Goal: Transaction & Acquisition: Purchase product/service

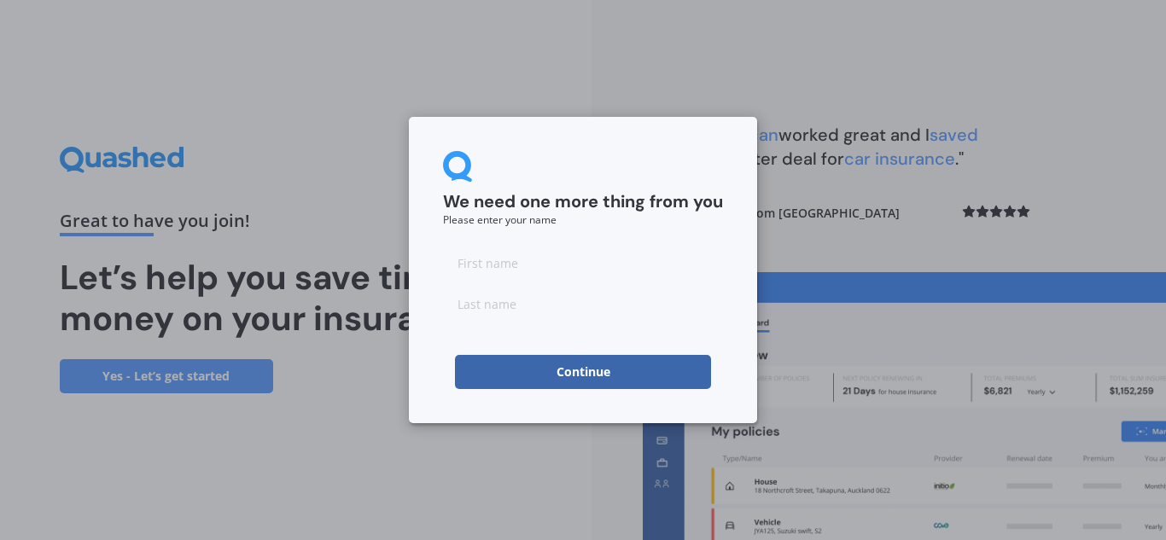
click at [475, 256] on input at bounding box center [583, 263] width 280 height 34
type input "[PERSON_NAME]"
click at [469, 294] on input at bounding box center [583, 304] width 280 height 34
type input "Gotz"
click at [492, 372] on button "Continue" at bounding box center [583, 372] width 256 height 34
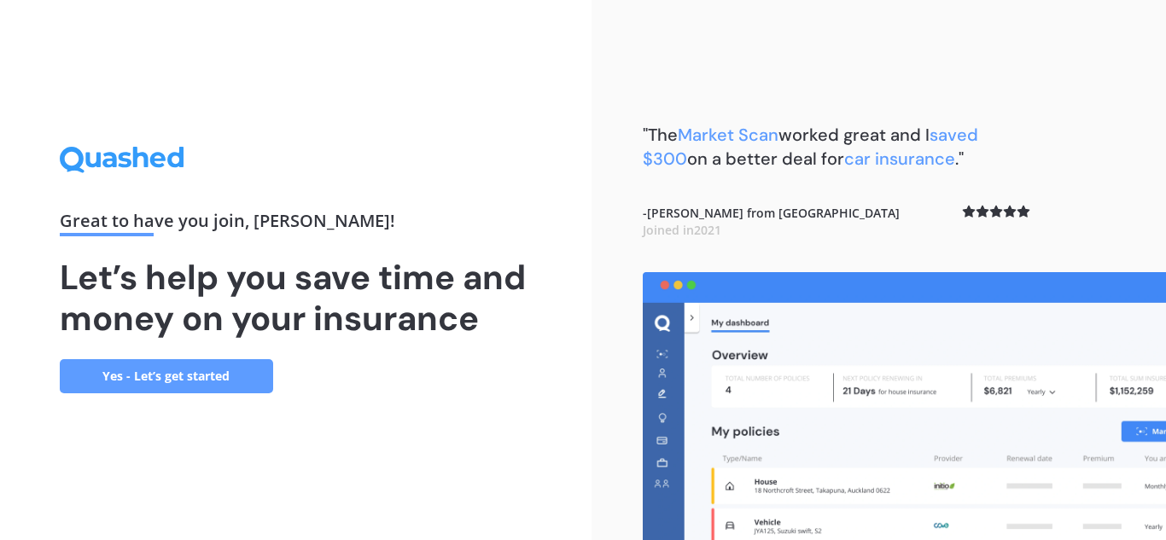
click at [147, 373] on link "Yes - Let’s get started" at bounding box center [166, 376] width 213 height 34
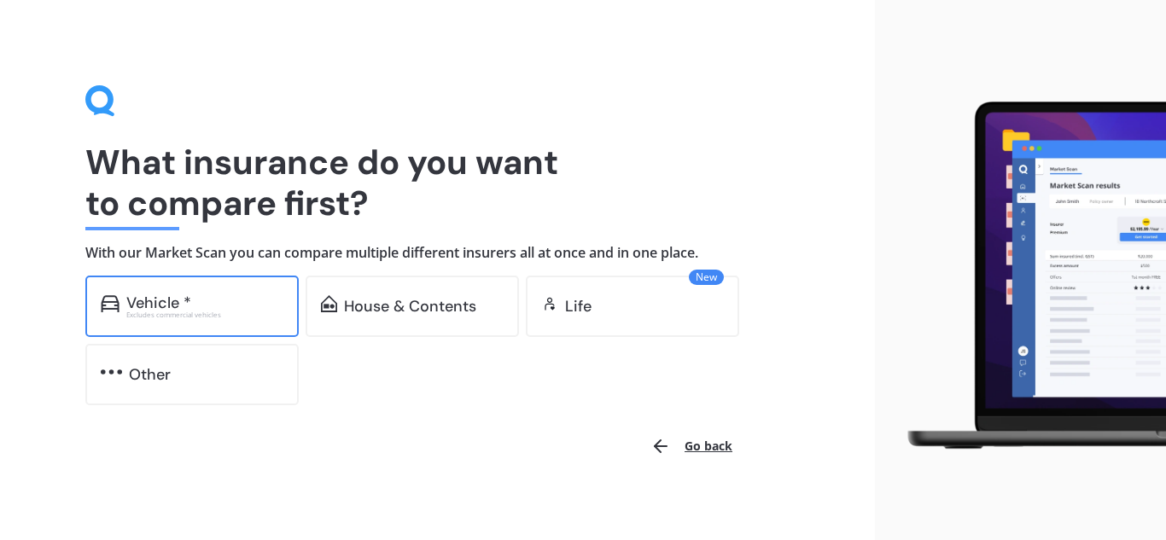
click at [137, 304] on div "Vehicle *" at bounding box center [158, 303] width 65 height 17
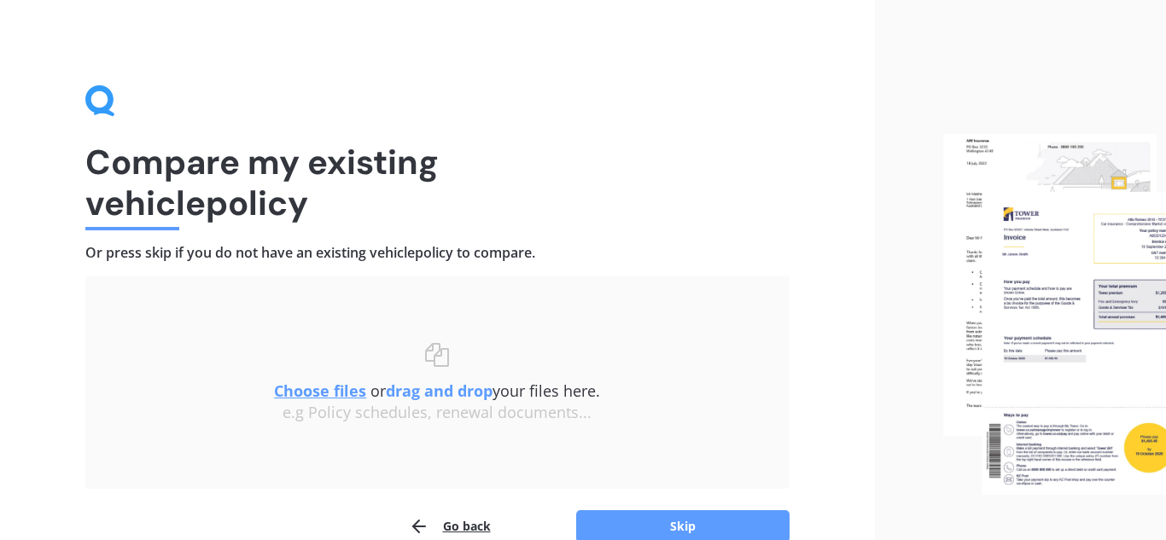
scroll to position [89, 0]
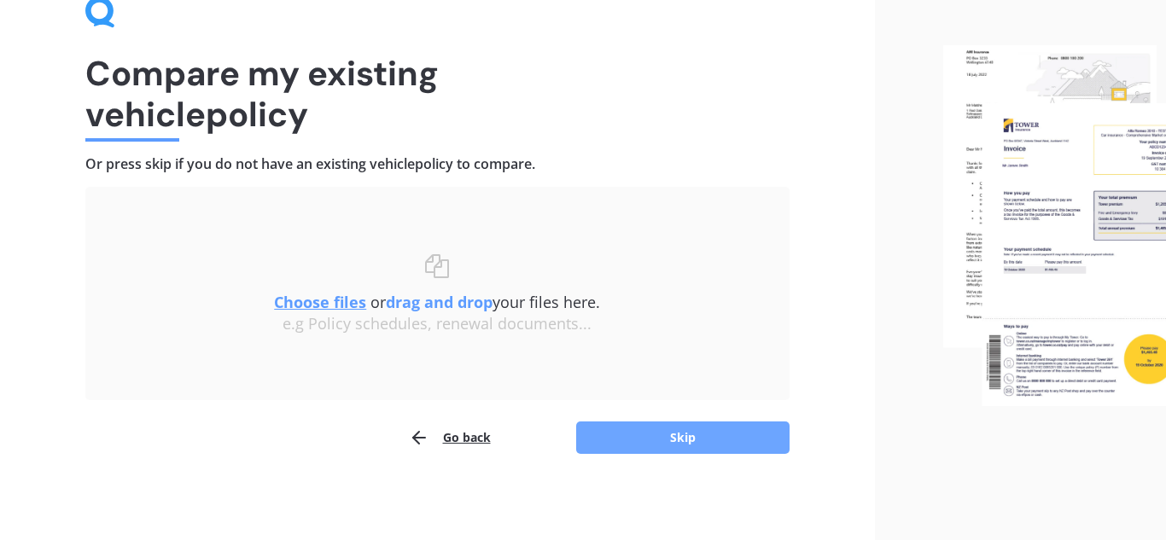
click at [684, 432] on button "Skip" at bounding box center [682, 438] width 213 height 32
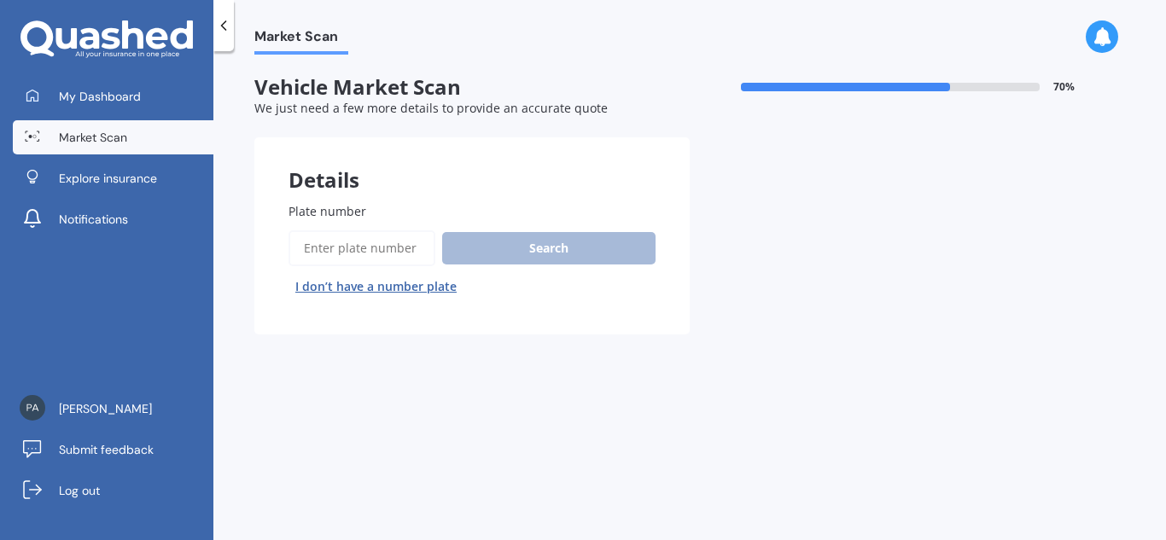
click at [322, 250] on input "Plate number" at bounding box center [362, 248] width 147 height 36
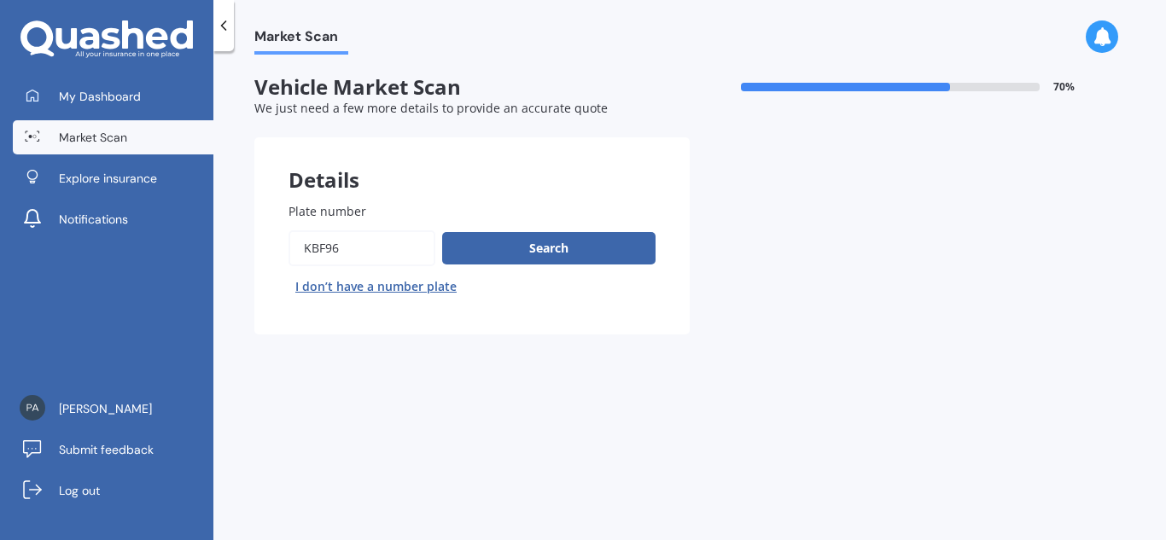
type input "kbf96"
click at [0, 0] on button "Next" at bounding box center [0, 0] width 0 height 0
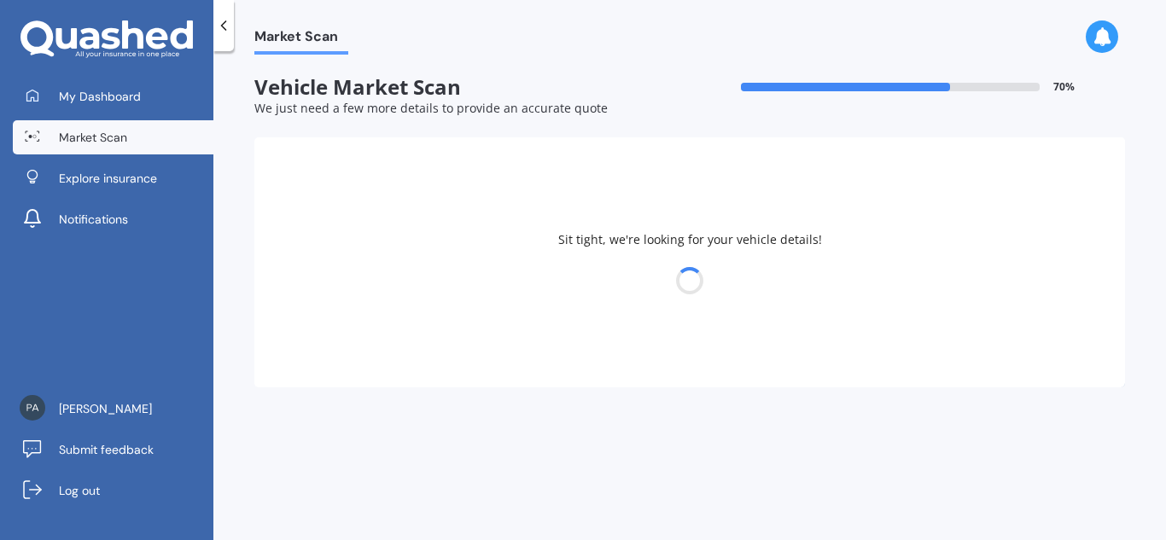
select select "MAZDA"
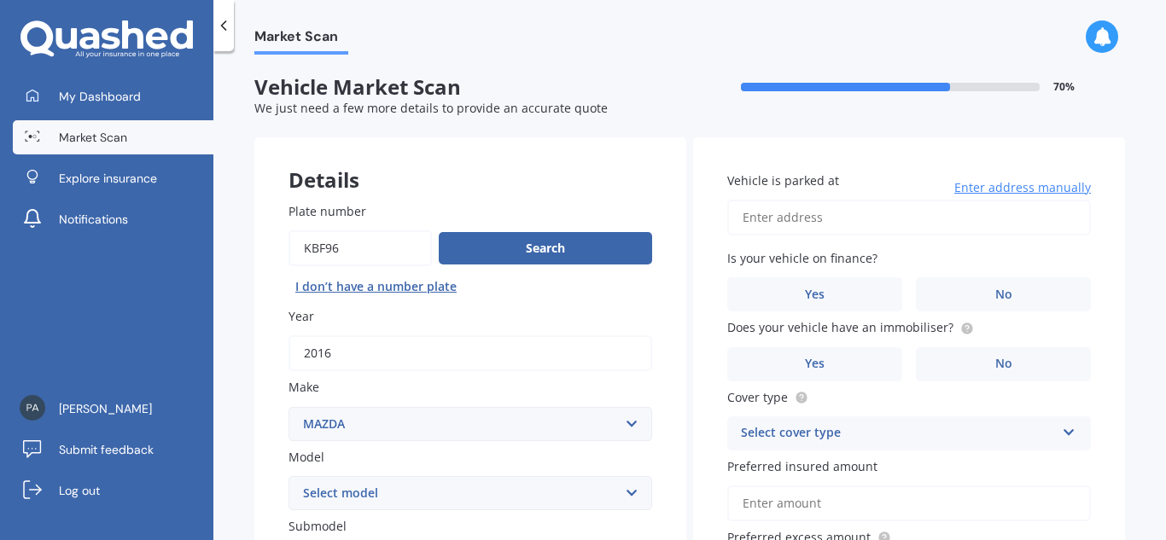
click at [627, 494] on select "Select model 121 2 3 323 323 / Familia 6 626 929 Atenza Autozam Axela AZ3 B2000…" at bounding box center [471, 493] width 364 height 34
select select "BT50"
click at [289, 476] on select "Select model 121 2 3 323 323 / Familia 6 626 929 Atenza Autozam Axela AZ3 B2000…" at bounding box center [471, 493] width 364 height 34
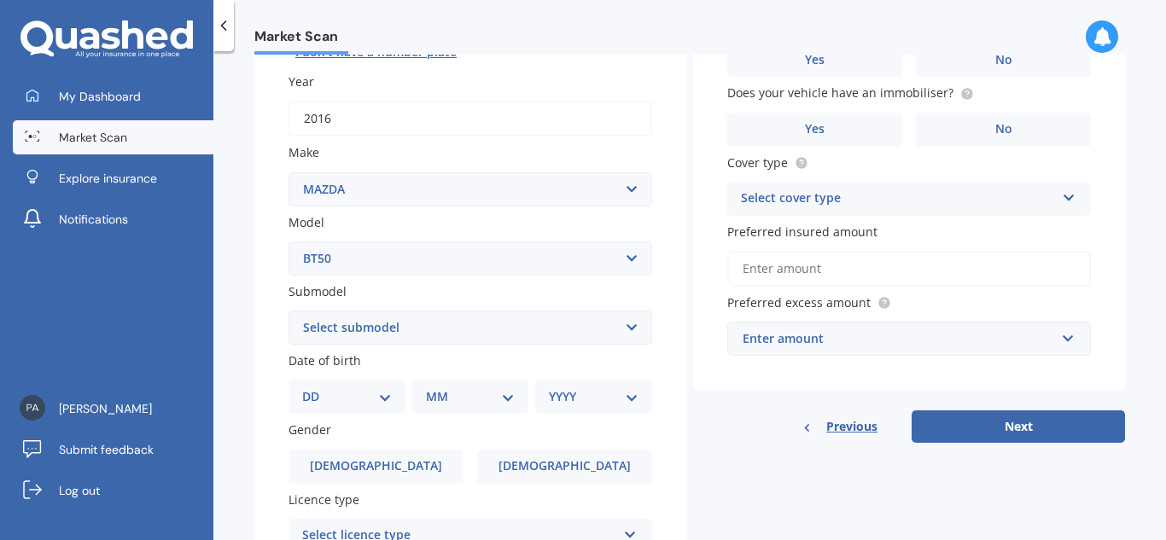
scroll to position [252, 0]
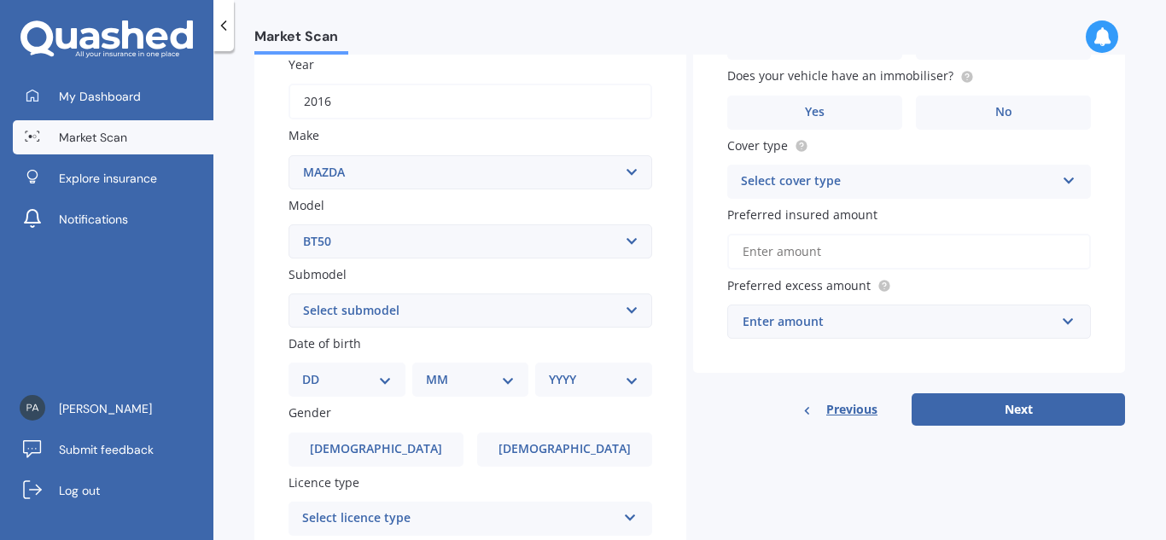
click at [625, 314] on select "Select submodel GLX turbo diesel 4WD GSX turbo diesel LTD D/C W/S 3.0DT Turbo D…" at bounding box center [471, 311] width 364 height 34
select select "GLX TURBO DIESEL 4WD"
click at [289, 294] on select "Select submodel GLX turbo diesel 4WD GSX turbo diesel LTD D/C W/S 3.0DT Turbo D…" at bounding box center [471, 311] width 364 height 34
click at [382, 382] on select "DD 01 02 03 04 05 06 07 08 09 10 11 12 13 14 15 16 17 18 19 20 21 22 23 24 25 2…" at bounding box center [347, 379] width 90 height 19
select select "05"
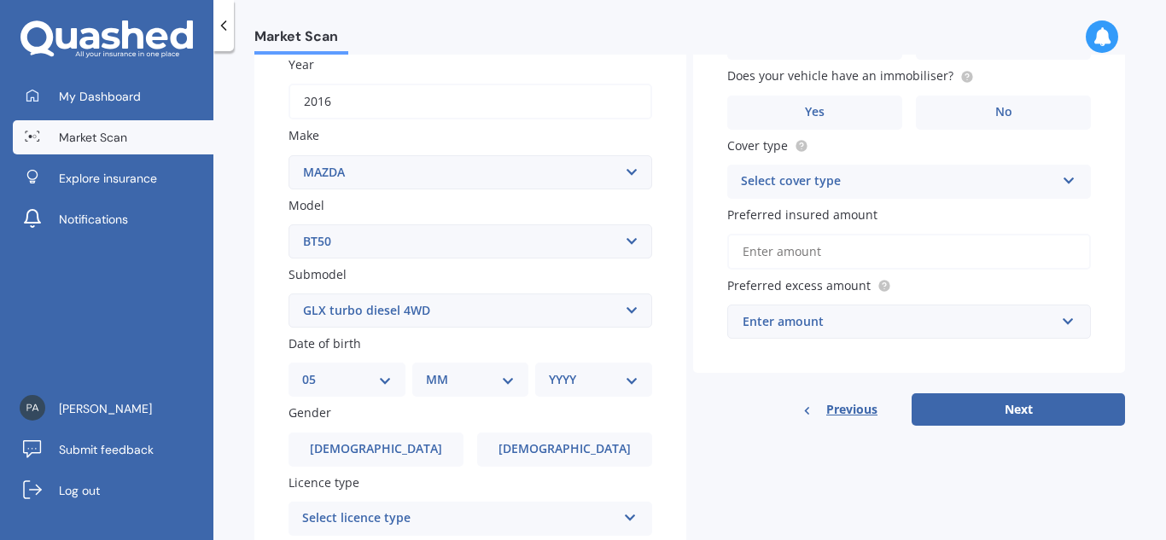
click at [316, 370] on select "DD 01 02 03 04 05 06 07 08 09 10 11 12 13 14 15 16 17 18 19 20 21 22 23 24 25 2…" at bounding box center [347, 379] width 90 height 19
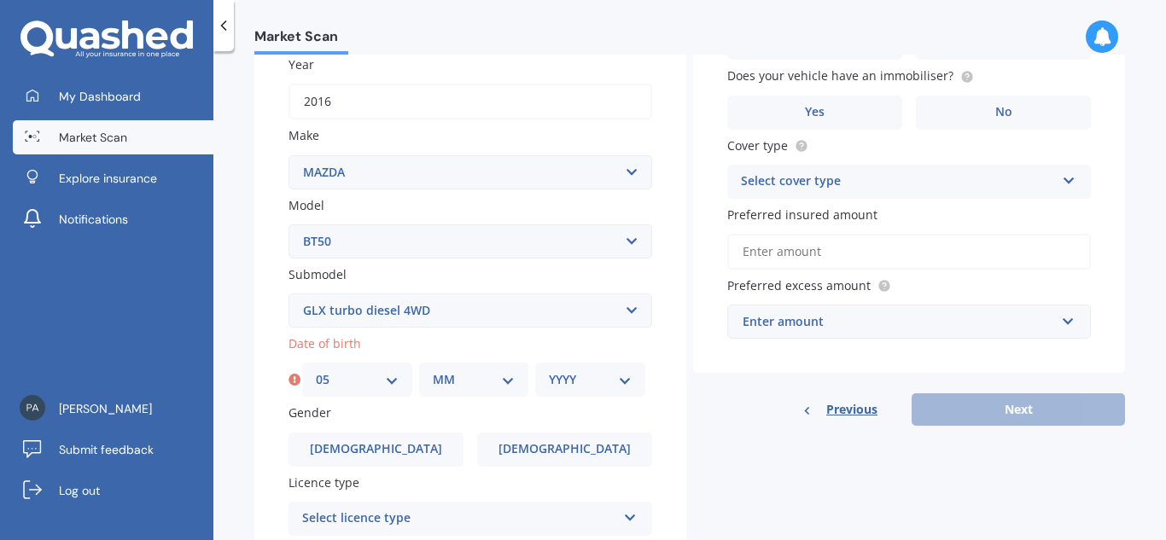
click at [626, 318] on select "Select submodel GLX turbo diesel 4WD GSX turbo diesel LTD D/C W/S 3.0DT Turbo D…" at bounding box center [471, 311] width 364 height 34
click at [289, 294] on select "Select submodel GLX turbo diesel 4WD GSX turbo diesel LTD D/C W/S 3.0DT Turbo D…" at bounding box center [471, 311] width 364 height 34
click at [508, 381] on select "MM 01 02 03 04 05 06 07 08 09 10 11 12" at bounding box center [474, 379] width 83 height 19
select select "02"
click at [433, 370] on select "MM 01 02 03 04 05 06 07 08 09 10 11 12" at bounding box center [474, 379] width 83 height 19
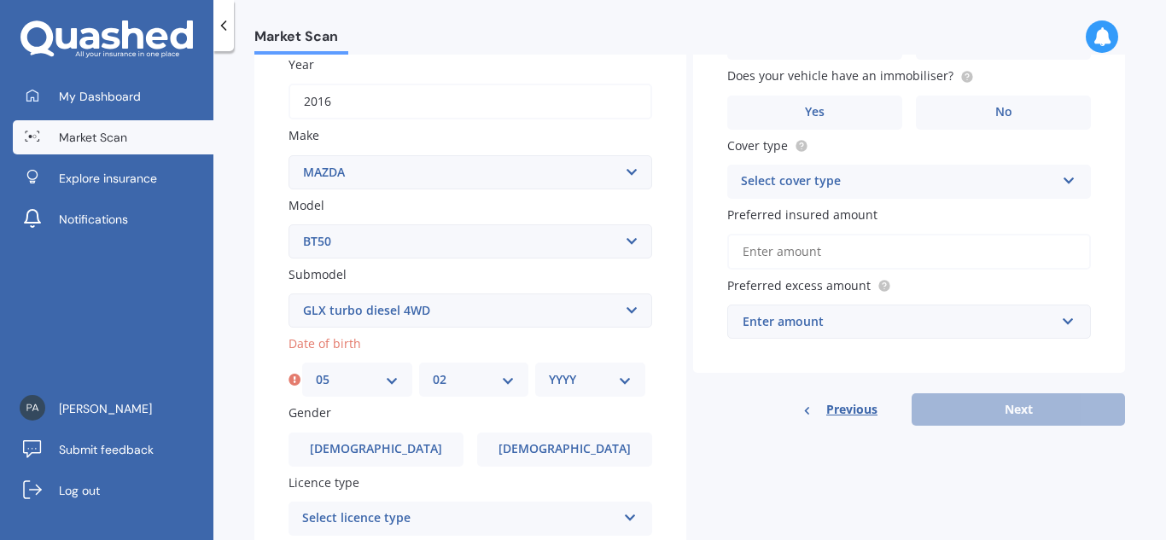
click at [619, 383] on select "YYYY 2025 2024 2023 2022 2021 2020 2019 2018 2017 2016 2015 2014 2013 2012 2011…" at bounding box center [590, 379] width 83 height 19
select select "1961"
click at [549, 370] on select "YYYY 2025 2024 2023 2022 2021 2020 2019 2018 2017 2016 2015 2014 2013 2012 2011…" at bounding box center [590, 379] width 83 height 19
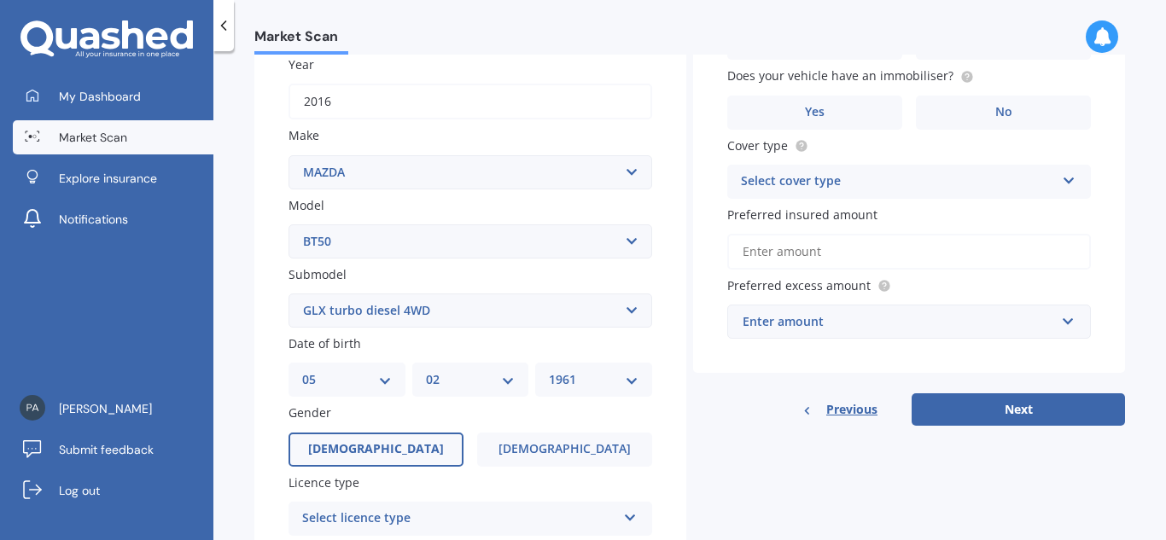
click at [398, 453] on label "[DEMOGRAPHIC_DATA]" at bounding box center [376, 450] width 175 height 34
click at [0, 0] on input "[DEMOGRAPHIC_DATA]" at bounding box center [0, 0] width 0 height 0
click at [628, 513] on icon at bounding box center [630, 515] width 15 height 12
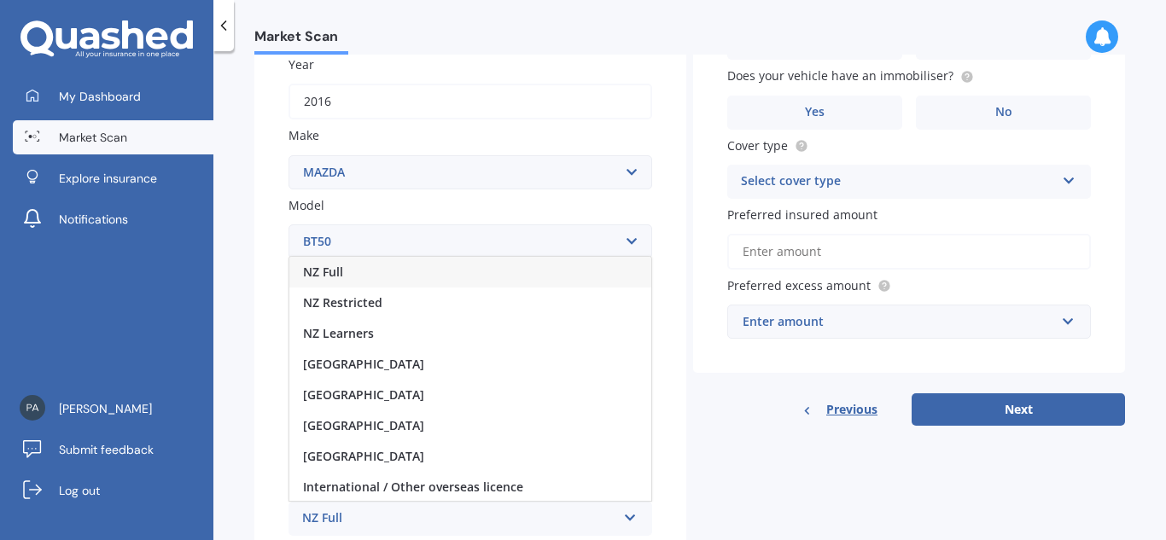
click at [461, 271] on div "NZ Full" at bounding box center [470, 272] width 362 height 31
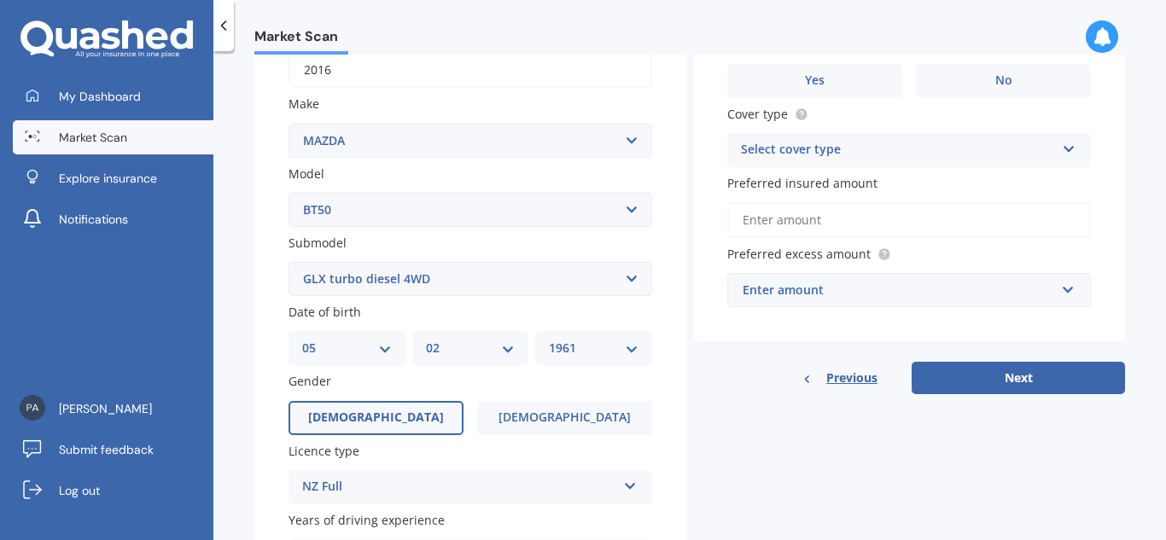
scroll to position [398, 0]
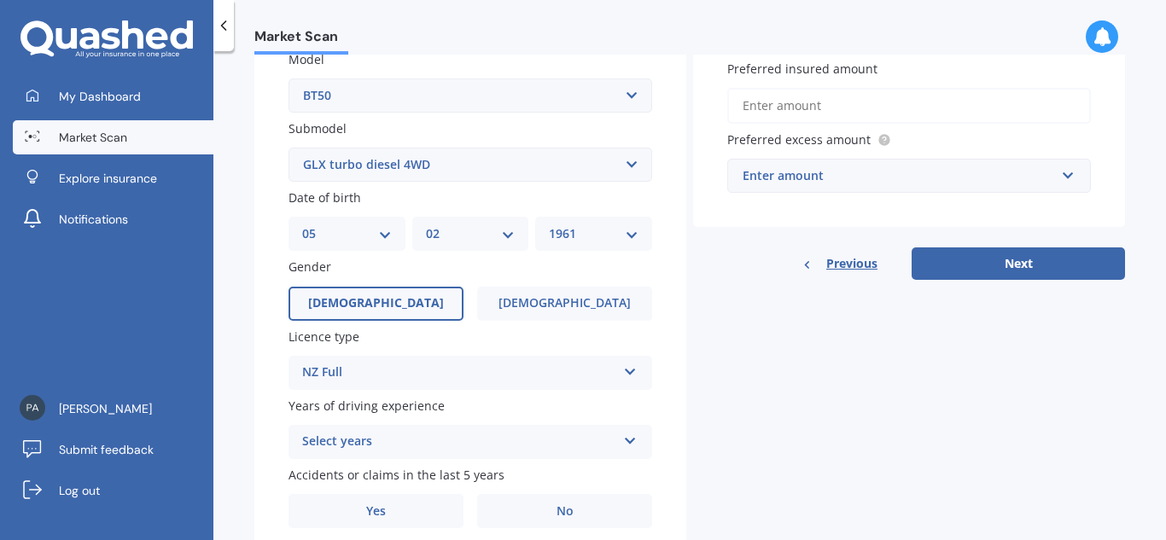
click at [625, 444] on icon at bounding box center [630, 438] width 15 height 12
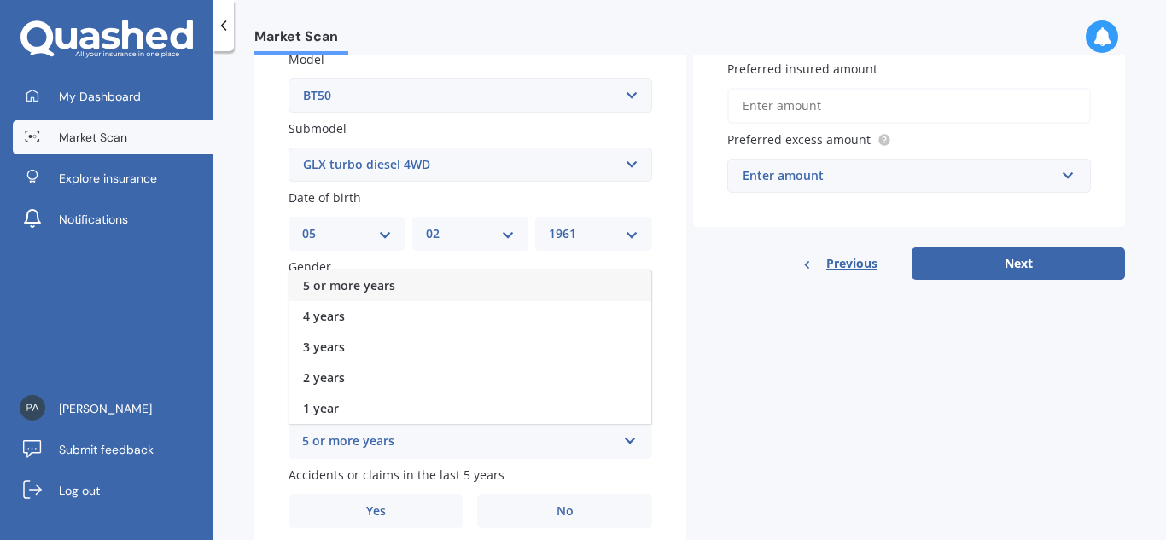
click at [462, 280] on div "5 or more years" at bounding box center [470, 286] width 362 height 31
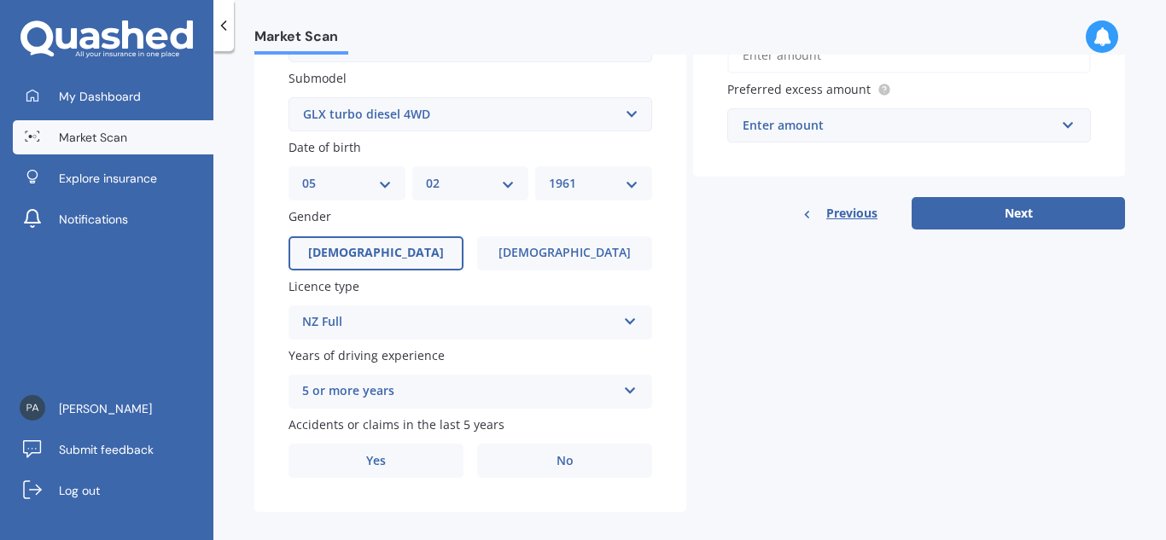
scroll to position [457, 0]
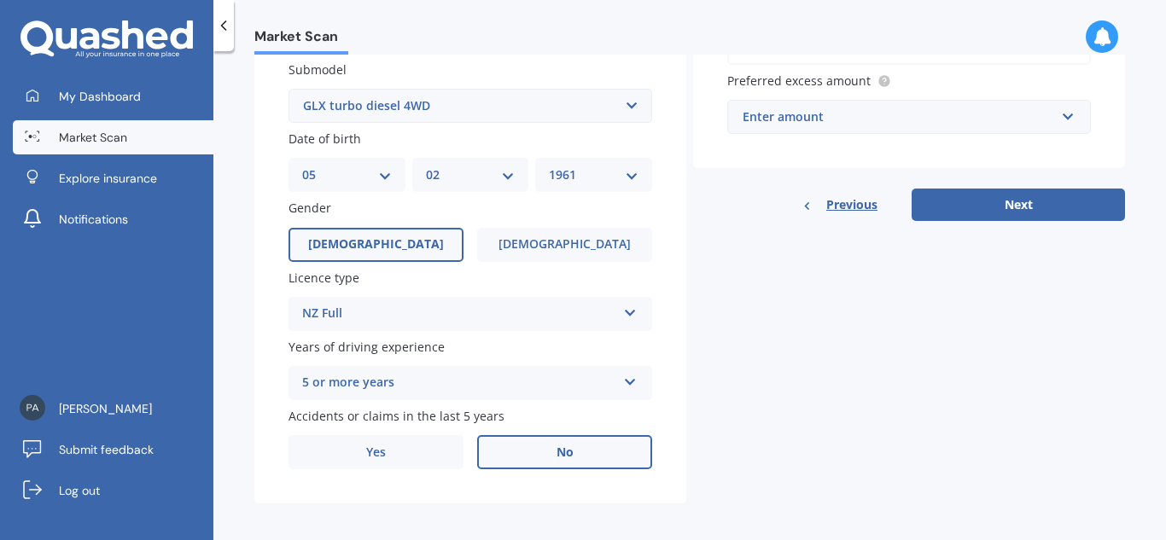
click at [565, 451] on span "No" at bounding box center [565, 453] width 17 height 15
click at [0, 0] on input "No" at bounding box center [0, 0] width 0 height 0
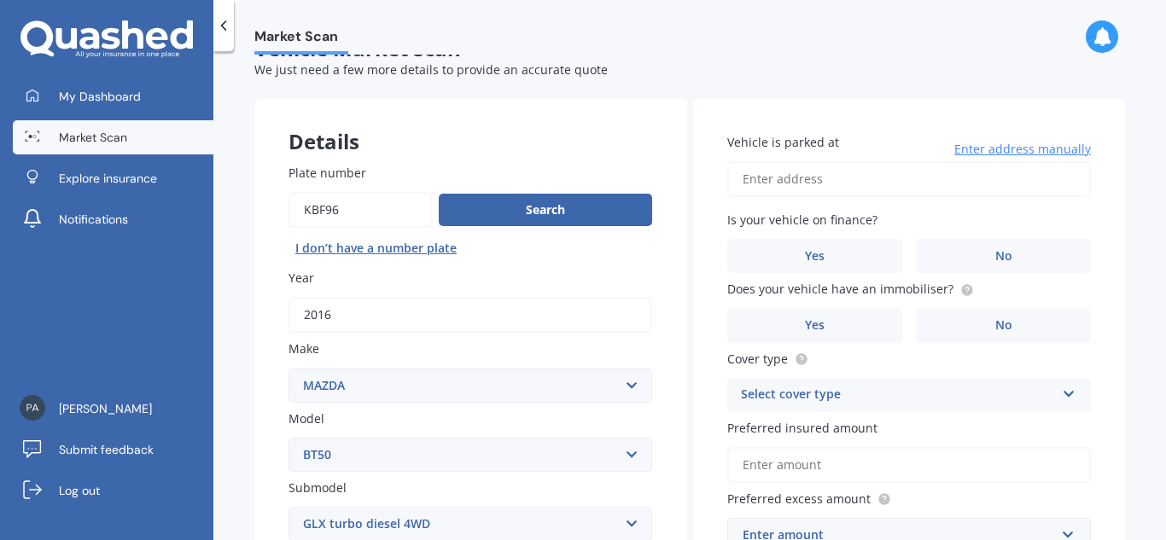
scroll to position [35, 0]
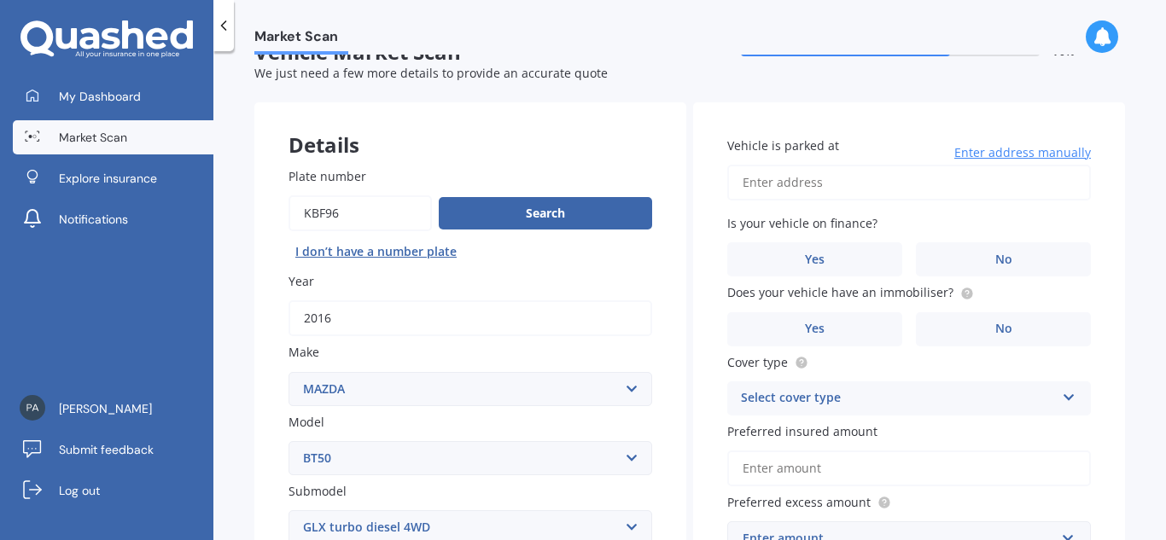
click at [808, 184] on input "Vehicle is parked at" at bounding box center [909, 183] width 364 height 36
type input "[STREET_ADDRESS]"
click at [960, 258] on label "No" at bounding box center [1003, 259] width 175 height 34
click at [0, 0] on input "No" at bounding box center [0, 0] width 0 height 0
click at [1052, 400] on div "Select cover type Comprehensive Third Party, Fire & Theft Third Party" at bounding box center [909, 399] width 364 height 34
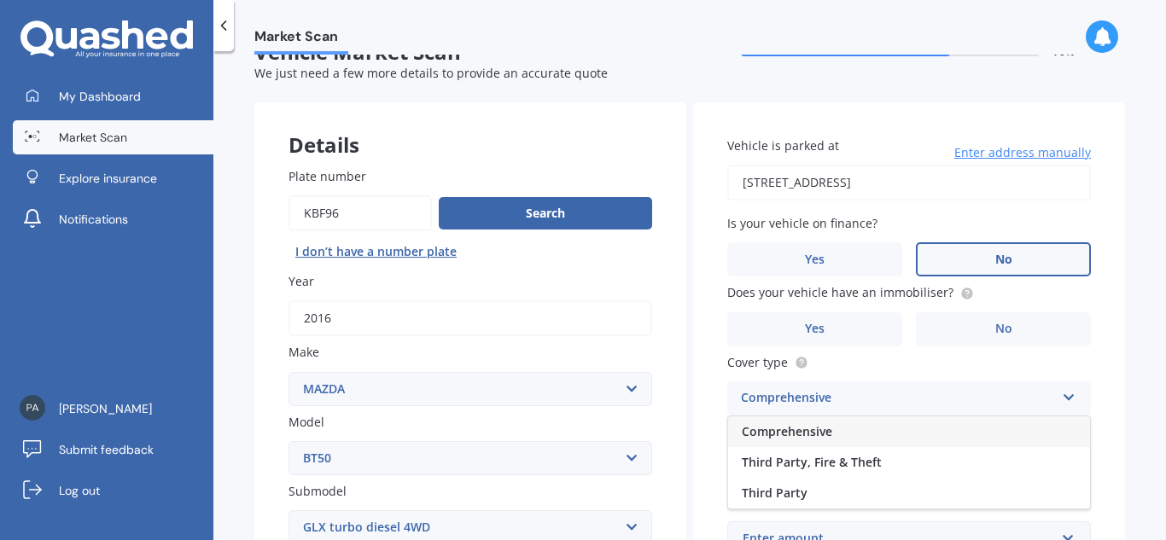
click at [1009, 428] on div "Comprehensive" at bounding box center [909, 432] width 362 height 31
click at [800, 467] on input "Preferred insured amount" at bounding box center [909, 469] width 364 height 36
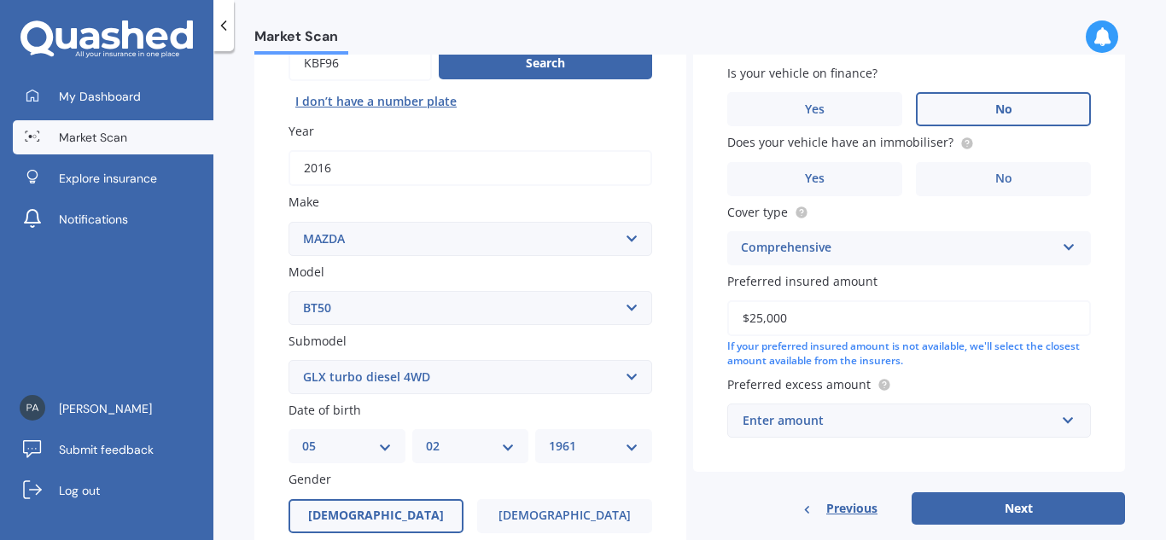
scroll to position [190, 0]
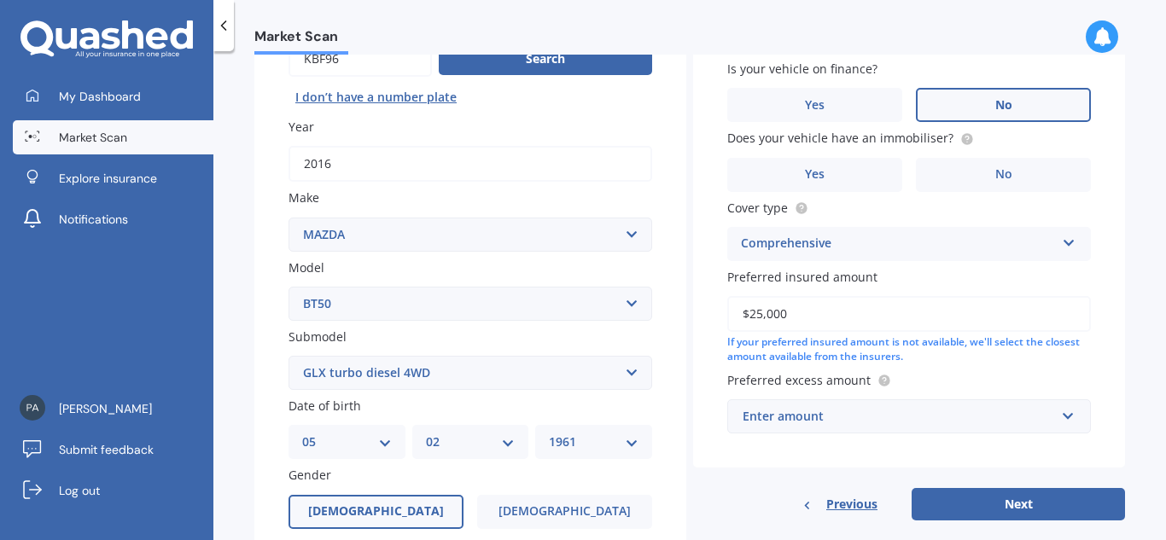
type input "$25,000"
click at [1063, 413] on input "text" at bounding box center [903, 416] width 348 height 32
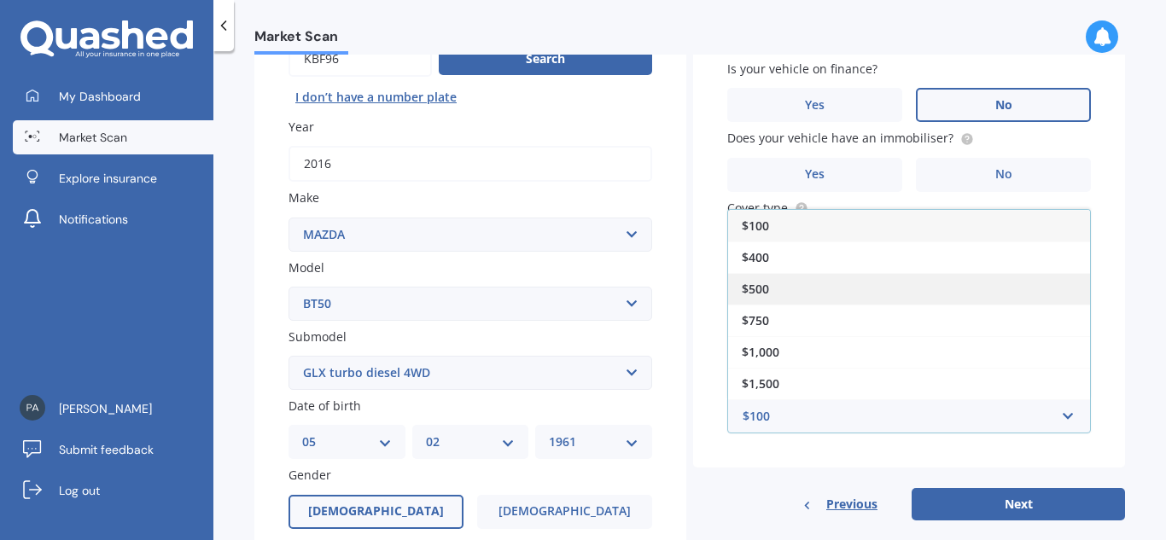
click at [863, 280] on div "$500" at bounding box center [909, 289] width 362 height 32
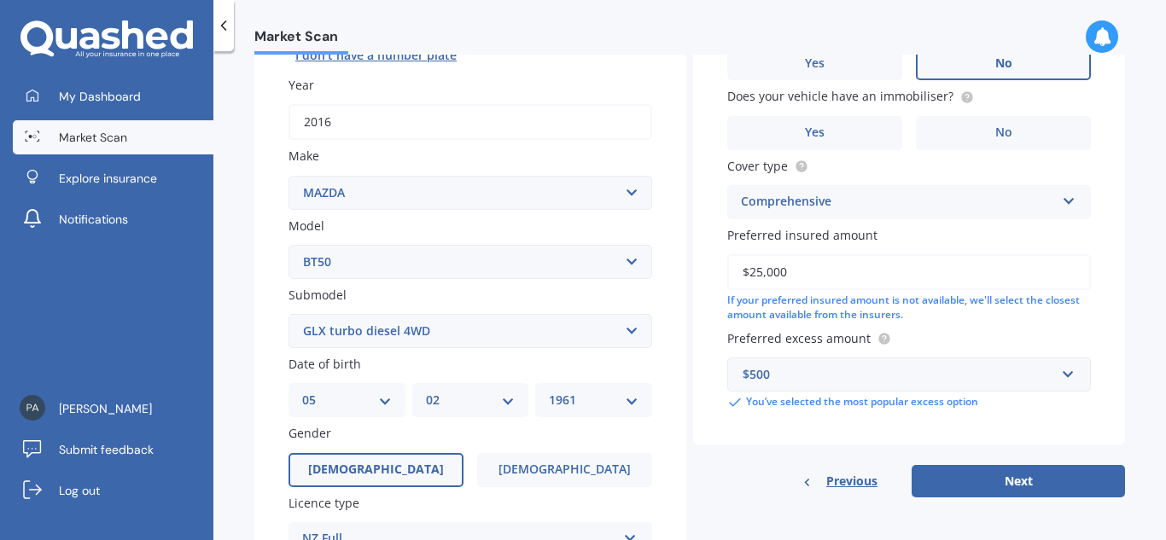
scroll to position [261, 0]
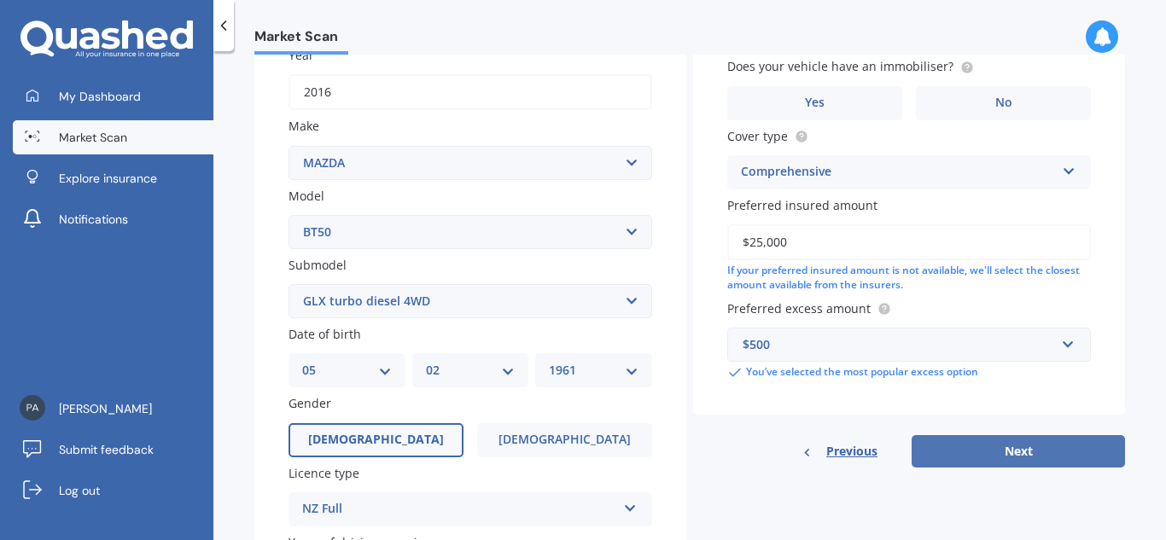
click at [1015, 449] on button "Next" at bounding box center [1018, 451] width 213 height 32
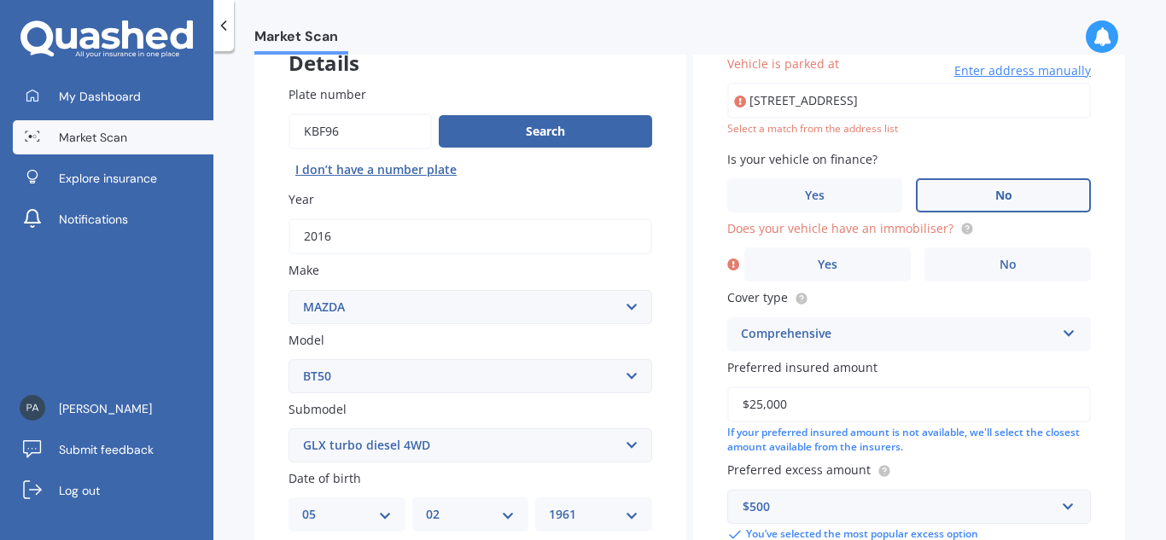
scroll to position [0, 81]
click at [834, 107] on input "[STREET_ADDRESS]" at bounding box center [909, 101] width 364 height 36
drag, startPoint x: 1069, startPoint y: 96, endPoint x: 662, endPoint y: 133, distance: 408.0
click at [662, 133] on div "Details Plate number Search I don’t have a number plate Year [DATE] Make Select…" at bounding box center [689, 432] width 871 height 824
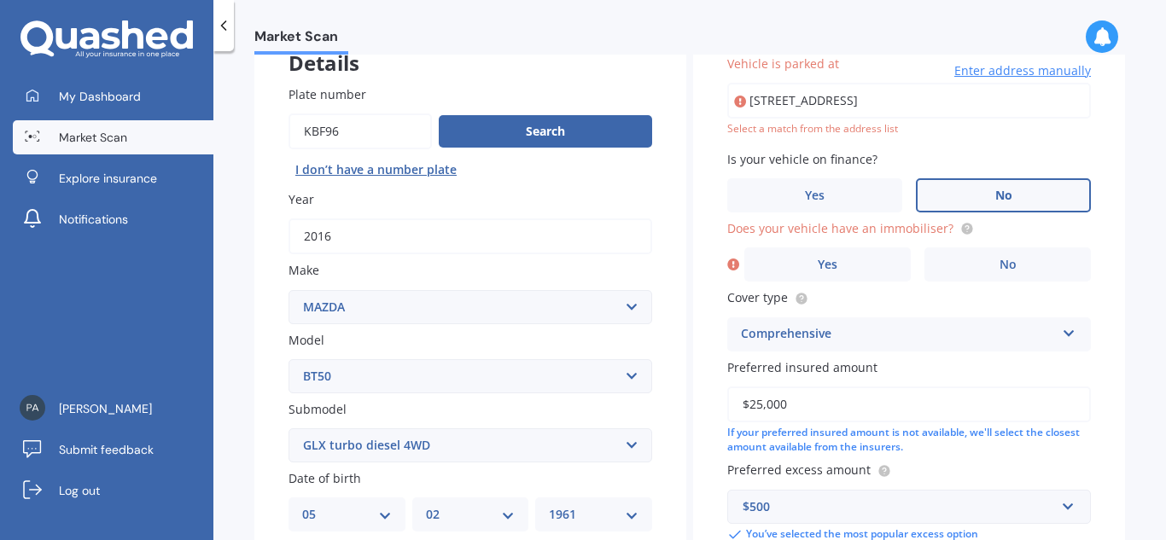
type input "[STREET_ADDRESS]"
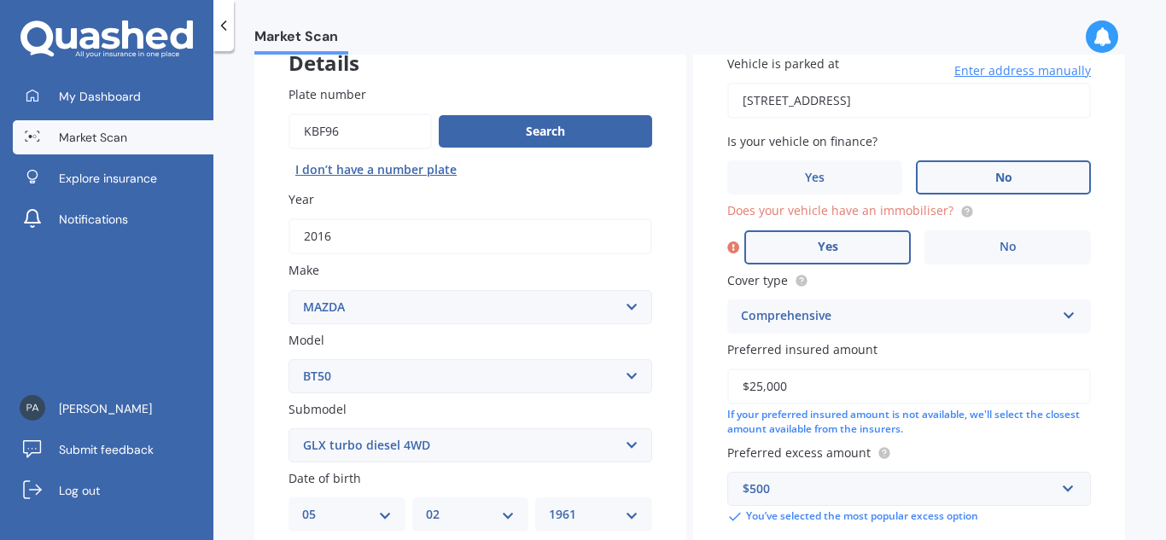
click at [847, 252] on label "Yes" at bounding box center [827, 247] width 166 height 34
click at [0, 0] on input "Yes" at bounding box center [0, 0] width 0 height 0
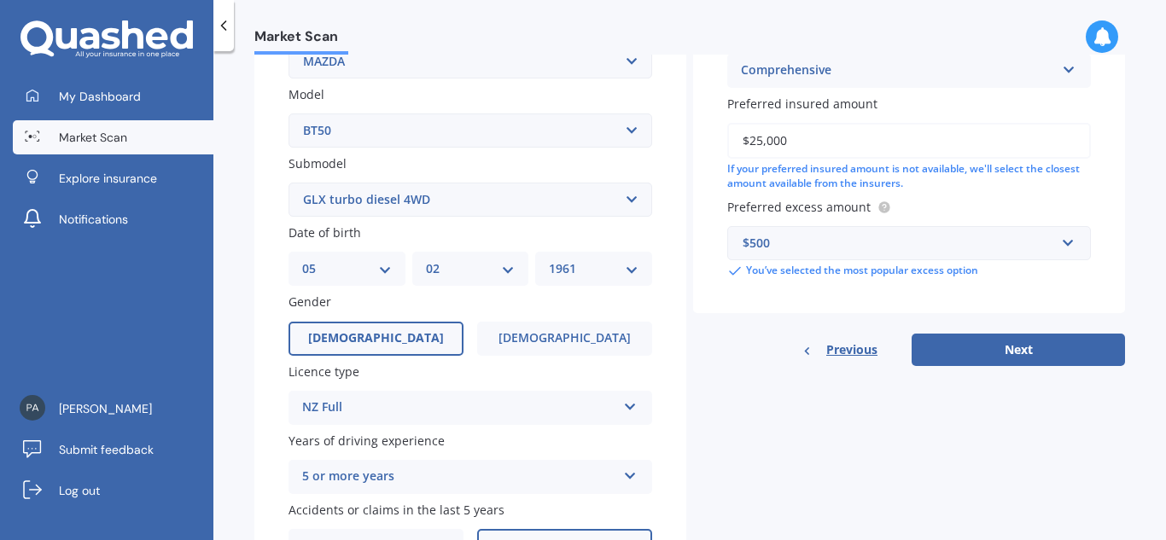
scroll to position [364, 0]
click at [1025, 346] on button "Next" at bounding box center [1018, 349] width 213 height 32
select select "05"
select select "02"
select select "1961"
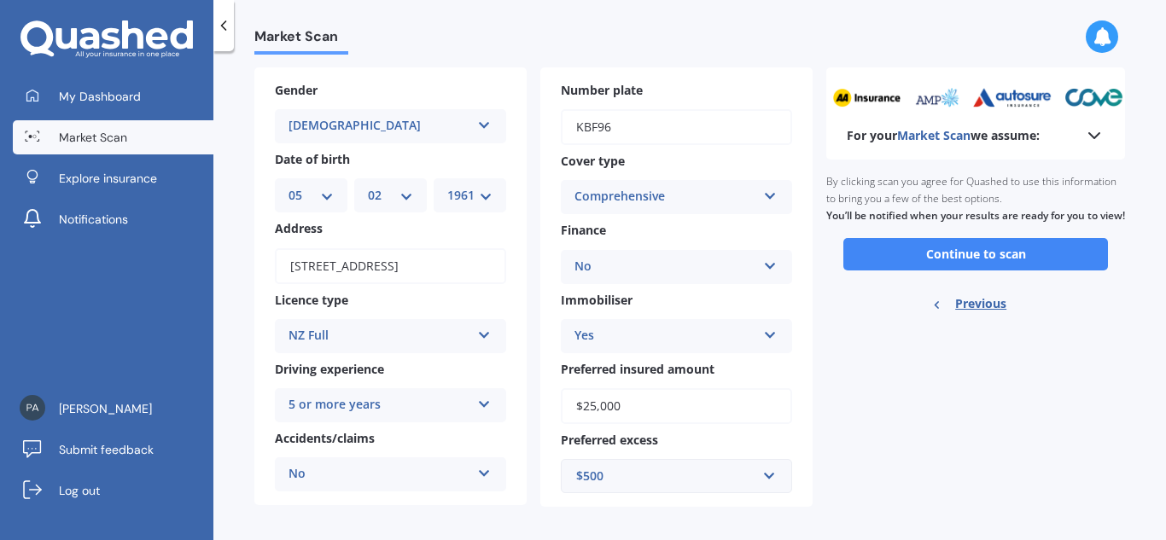
scroll to position [81, 0]
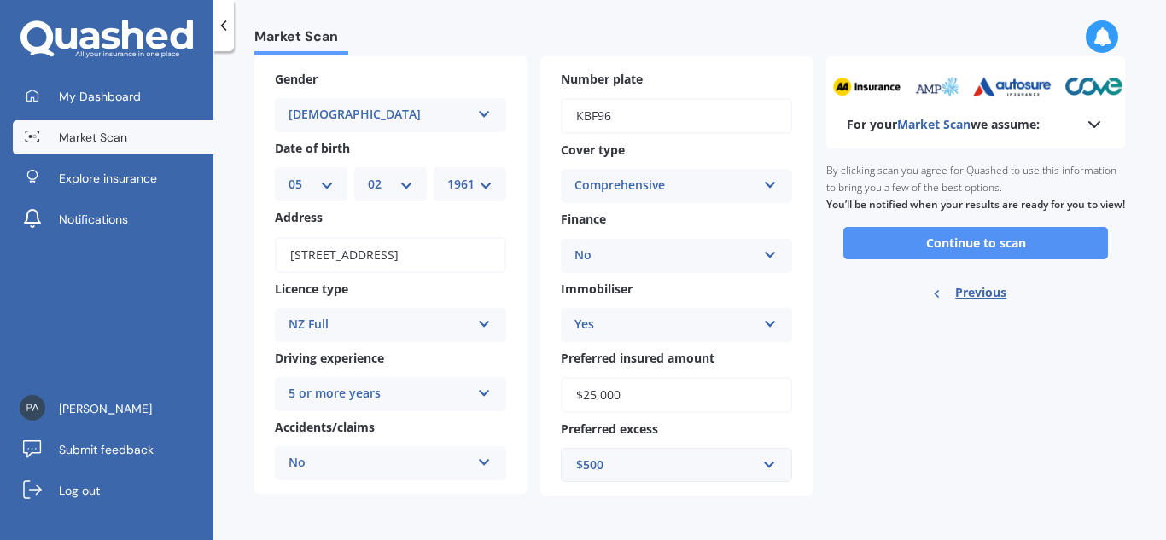
click at [924, 254] on button "Continue to scan" at bounding box center [975, 243] width 265 height 32
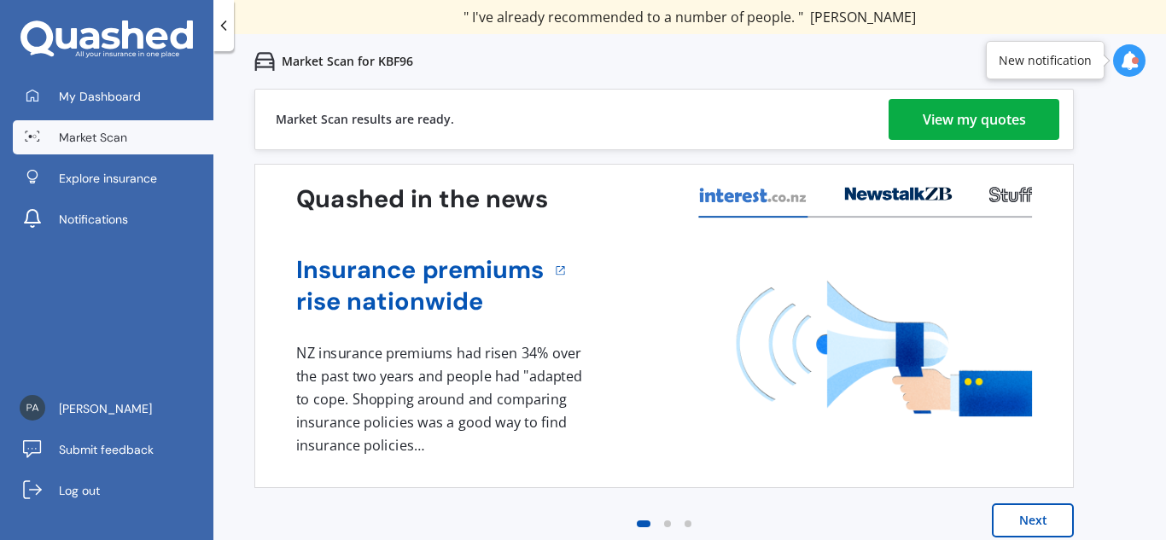
click at [989, 110] on div "View my quotes" at bounding box center [974, 119] width 103 height 41
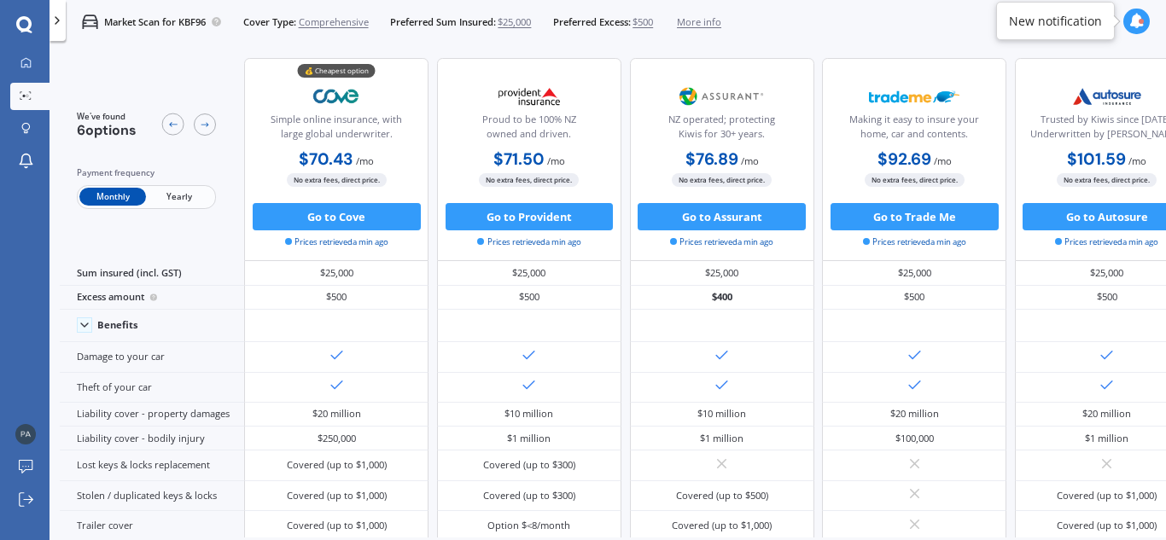
click at [184, 191] on span "Yearly" at bounding box center [179, 197] width 67 height 18
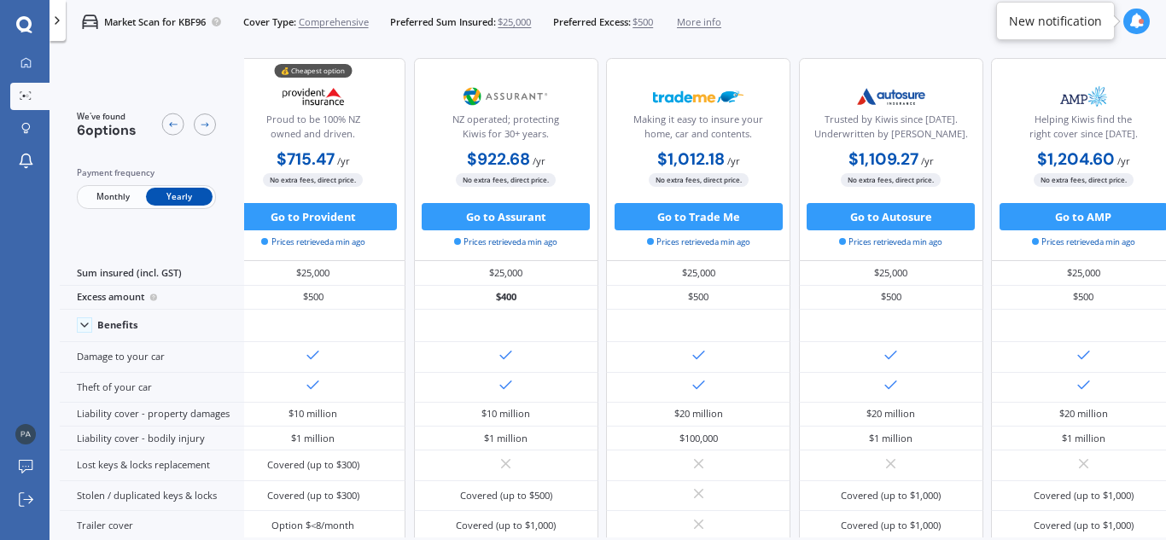
scroll to position [0, 290]
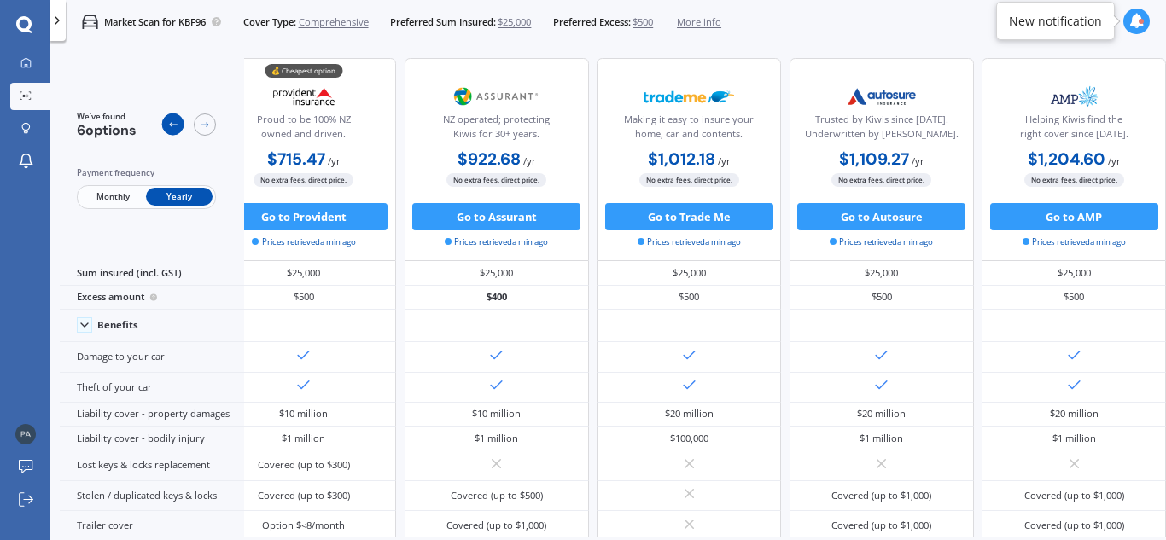
click at [166, 120] on div at bounding box center [173, 125] width 22 height 22
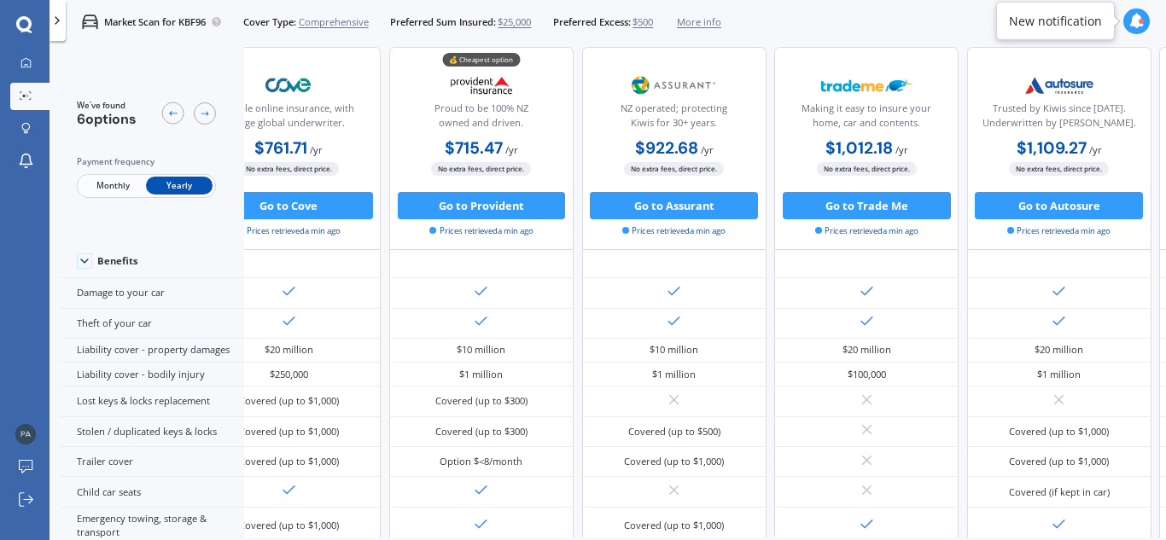
scroll to position [0, 60]
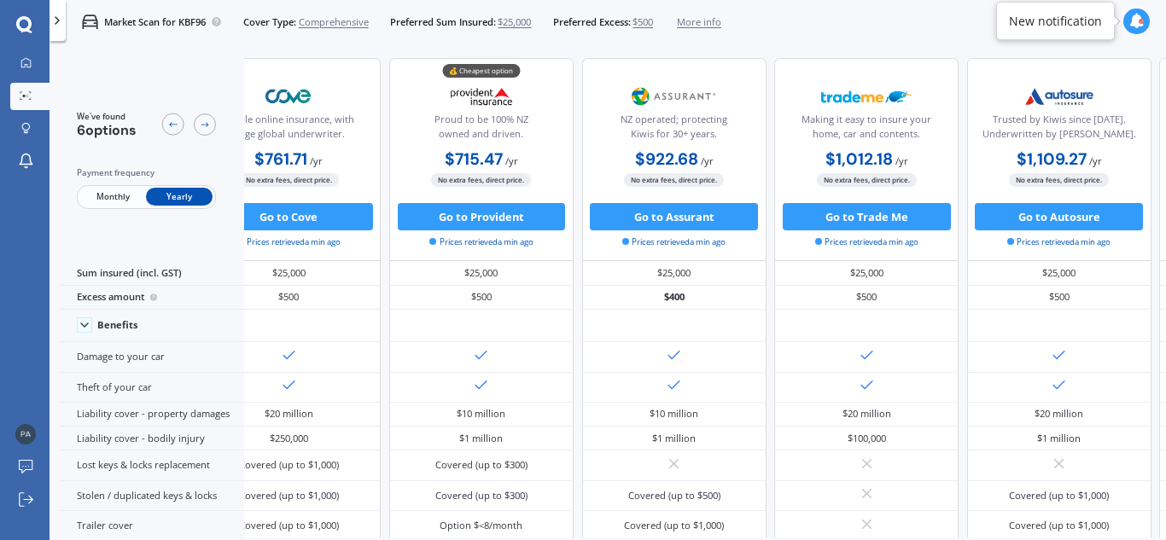
click at [1138, 30] on div at bounding box center [1136, 22] width 26 height 26
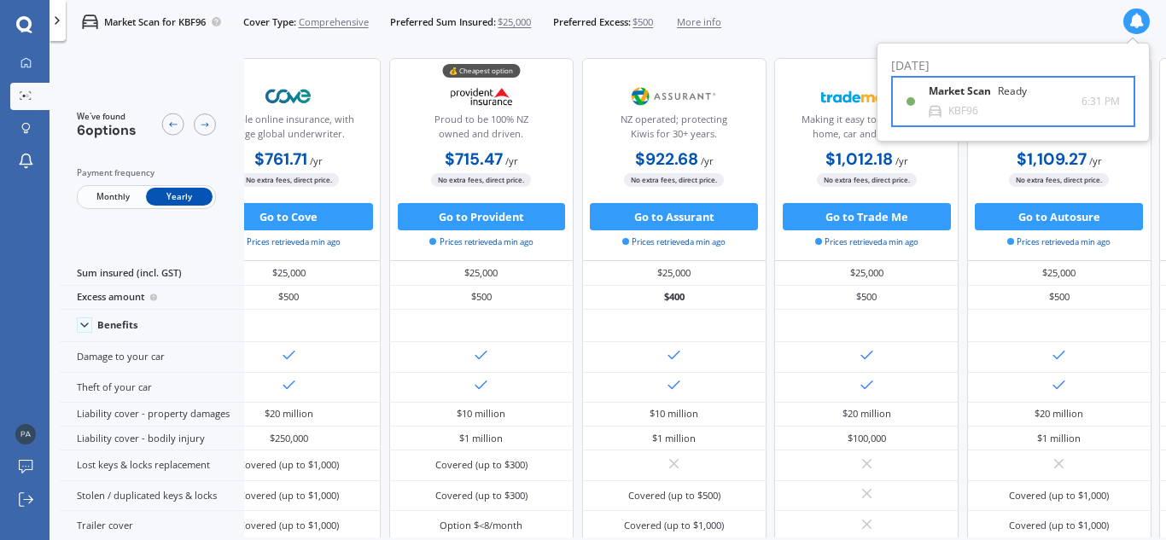
click at [1060, 88] on div "Market Scan Ready KBF96" at bounding box center [1005, 101] width 153 height 32
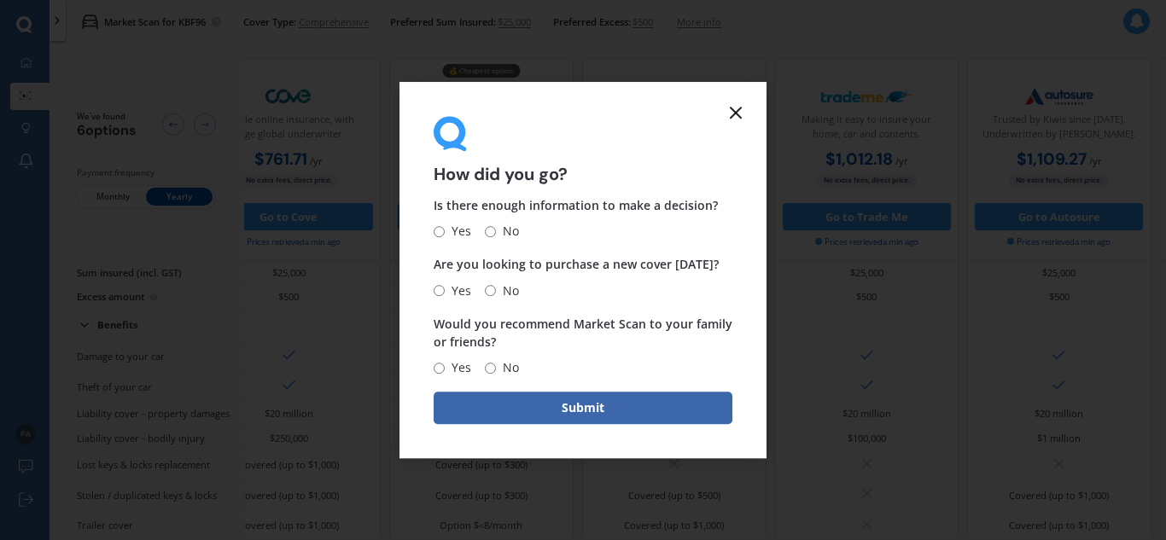
click at [491, 230] on input "No" at bounding box center [490, 231] width 11 height 11
radio input "true"
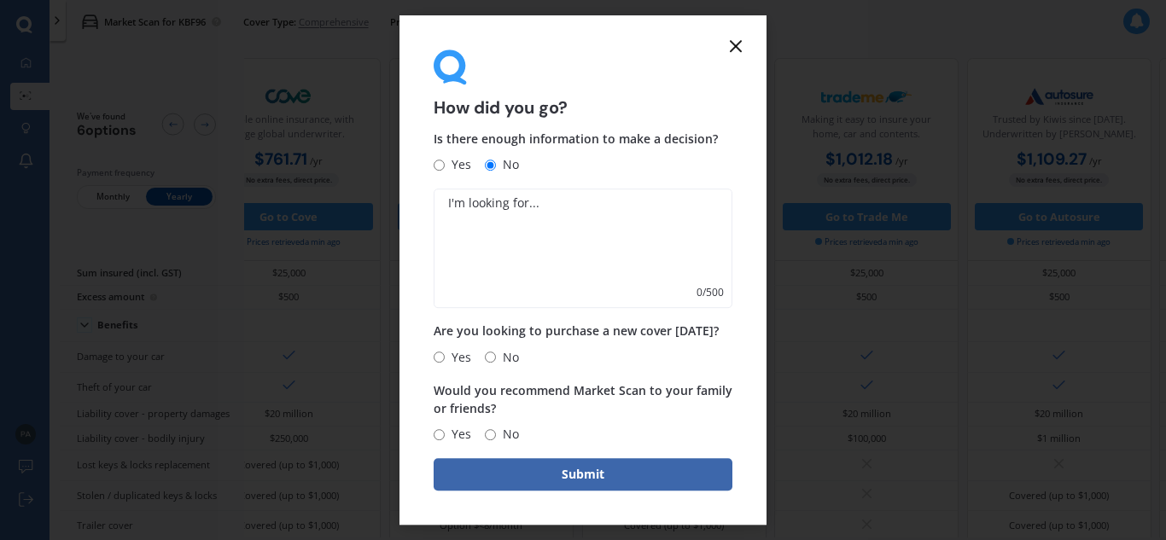
click at [570, 220] on textarea at bounding box center [583, 250] width 299 height 120
type textarea "ami aa tower state"
click at [493, 359] on input "No" at bounding box center [490, 357] width 11 height 11
radio input "true"
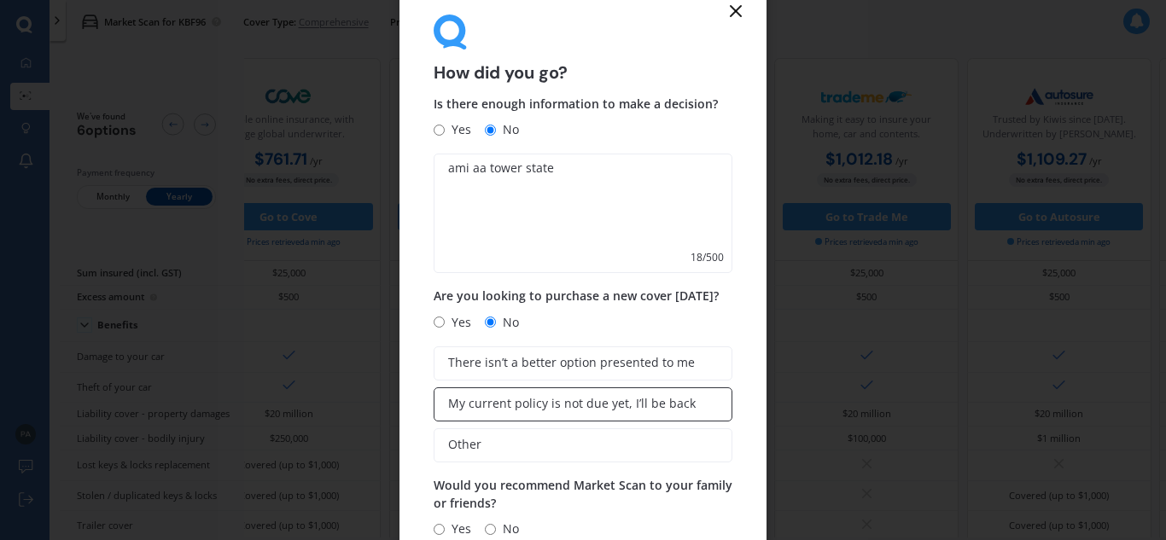
click at [594, 402] on span "My current policy is not due yet, I’ll be back" at bounding box center [572, 404] width 248 height 15
click at [0, 0] on input "My current policy is not due yet, I’ll be back" at bounding box center [0, 0] width 0 height 0
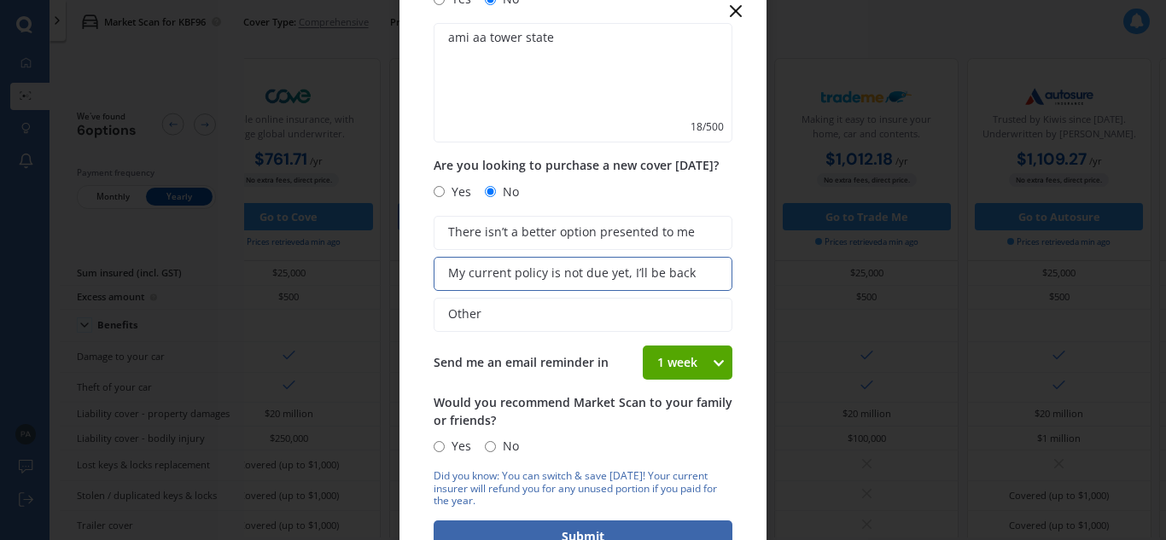
scroll to position [157, 0]
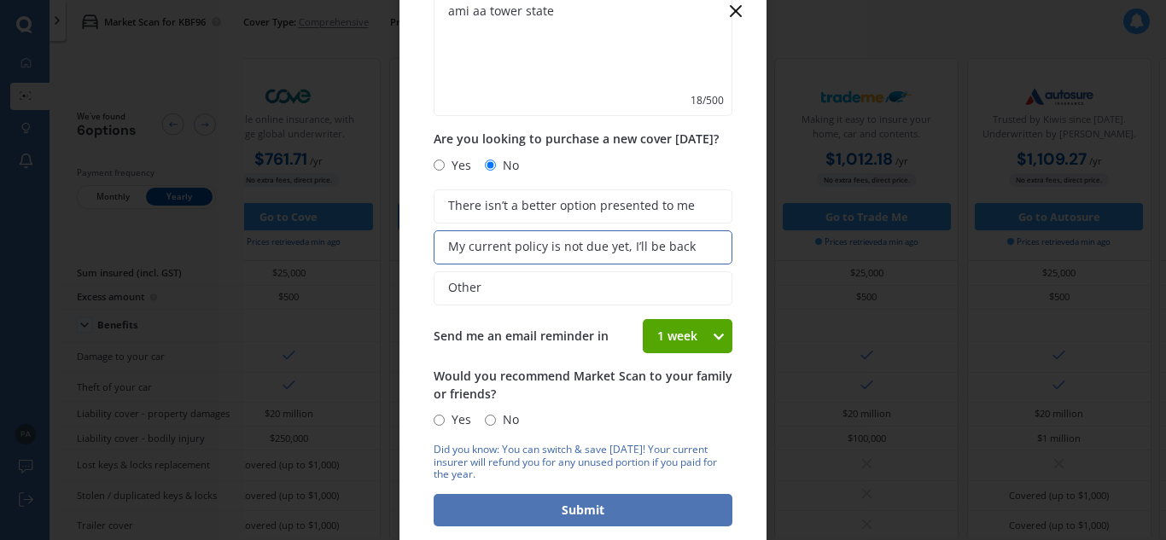
click at [611, 507] on button "Submit" at bounding box center [583, 510] width 299 height 32
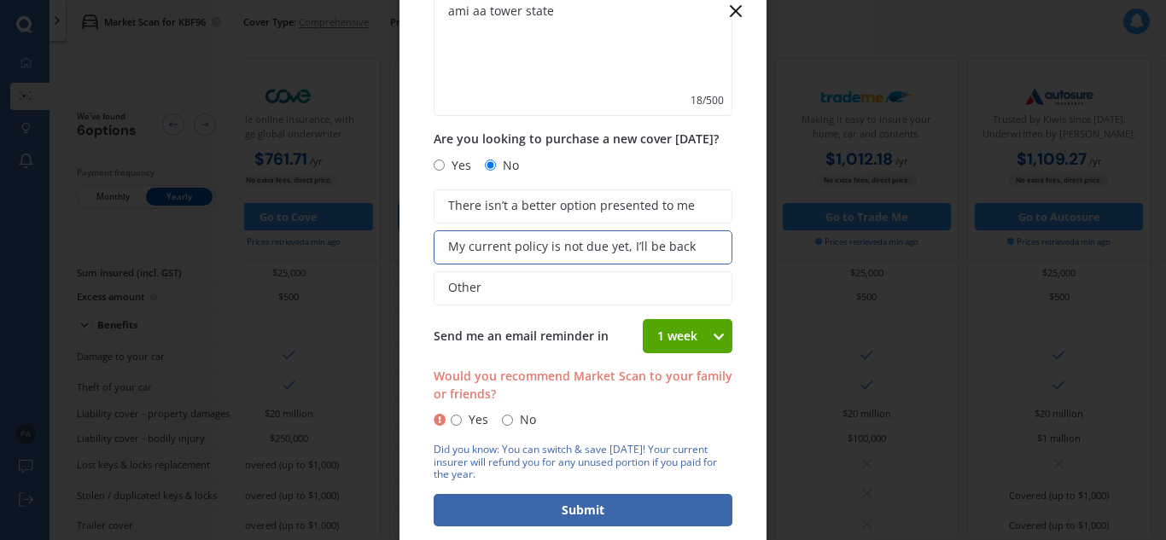
click at [507, 422] on input "No" at bounding box center [507, 420] width 11 height 11
radio input "true"
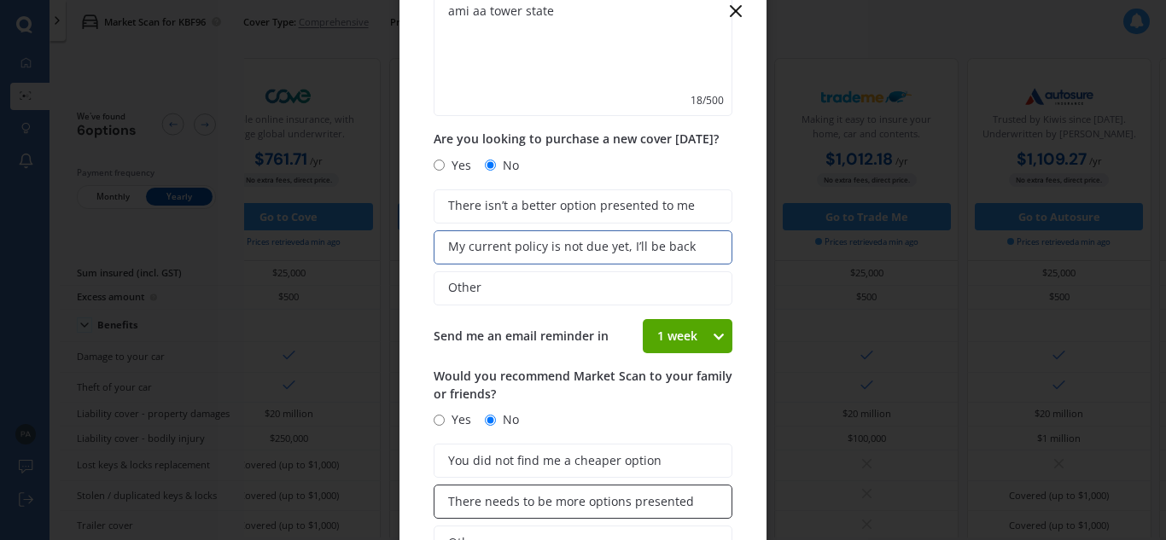
click at [615, 500] on span "There needs to be more options presented" at bounding box center [571, 502] width 246 height 15
click at [0, 0] on input "There needs to be more options presented" at bounding box center [0, 0] width 0 height 0
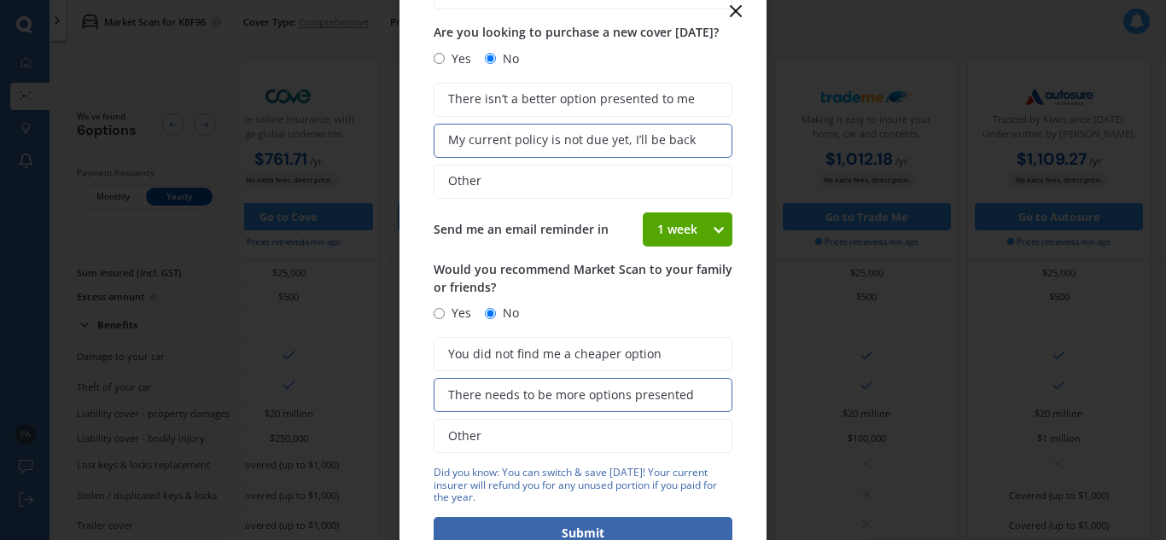
scroll to position [287, 0]
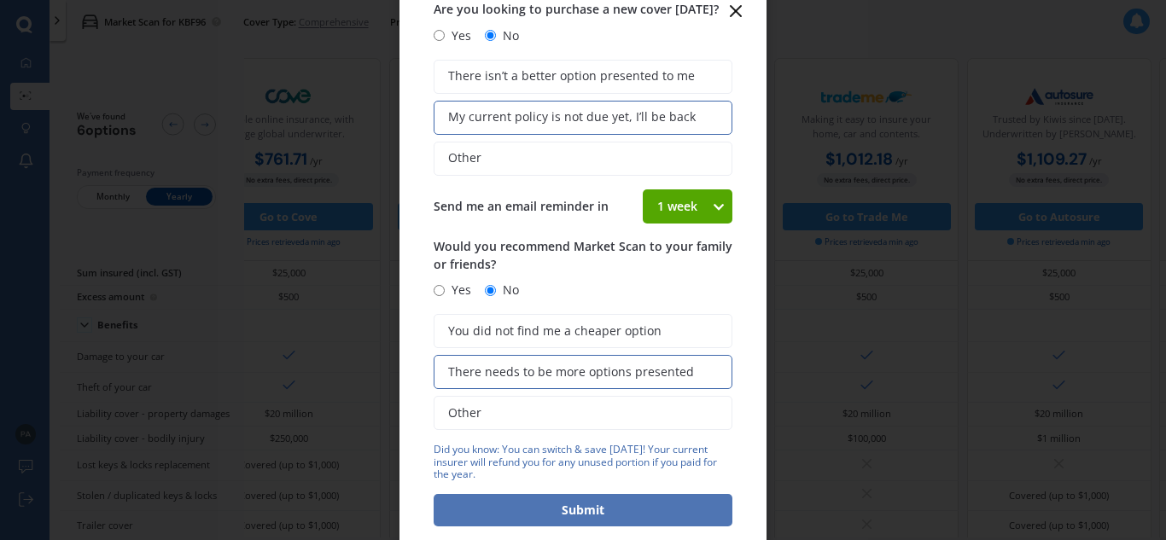
click at [611, 509] on button "Submit" at bounding box center [583, 510] width 299 height 32
